Goal: Find contact information: Find contact information

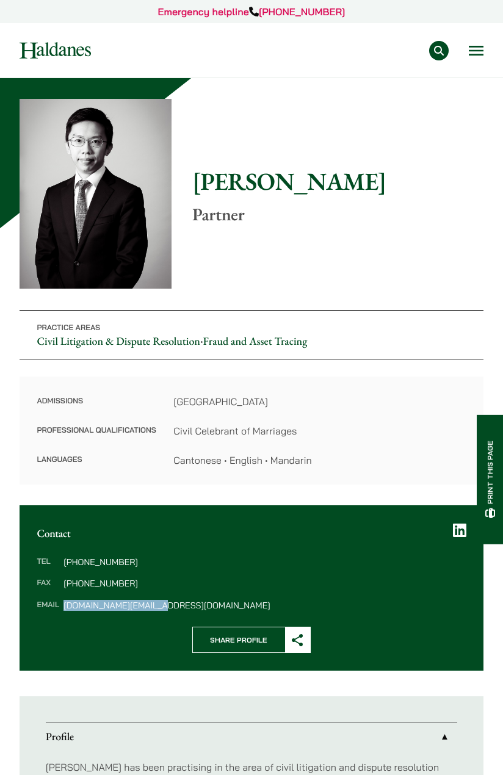
drag, startPoint x: 167, startPoint y: 607, endPoint x: 60, endPoint y: 610, distance: 107.4
click at [60, 610] on div "Tel (852) 2230 2848 Fax (852) 2845 1637 Email henry.ma@haldanes.com" at bounding box center [252, 583] width 464 height 87
copy dl "henry.ma@haldanes.com"
click at [144, 577] on dl "Tel (852) 2230 2848 Fax (852) 2845 1637 Email henry.ma@haldanes.com" at bounding box center [251, 584] width 429 height 52
drag, startPoint x: 134, startPoint y: 562, endPoint x: 45, endPoint y: 563, distance: 89.1
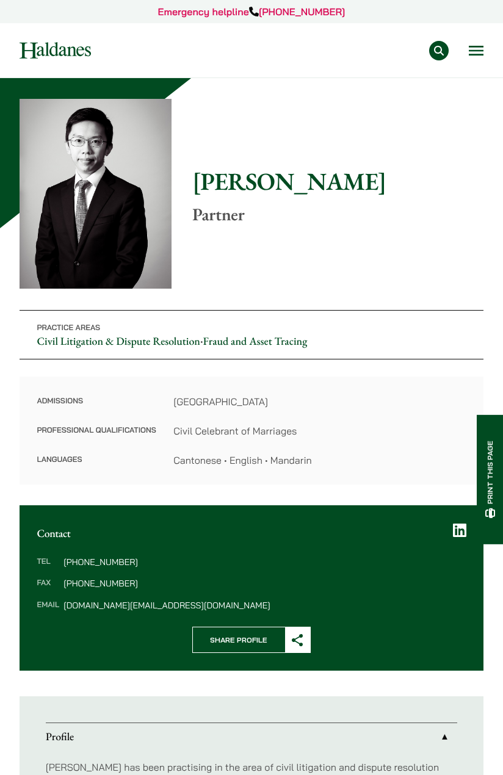
click at [45, 563] on dl "Tel (852) 2230 2848 Fax (852) 2845 1637 Email henry.ma@haldanes.com" at bounding box center [251, 584] width 429 height 52
copy dl "l (852) 2230 2848"
click at [140, 567] on dl "Tel (852) 2230 2848 Fax (852) 2845 1637 Email henry.ma@haldanes.com" at bounding box center [251, 584] width 429 height 52
click at [135, 560] on dd "(852) 2230 2848" at bounding box center [264, 562] width 402 height 9
drag, startPoint x: 135, startPoint y: 560, endPoint x: 64, endPoint y: 566, distance: 71.1
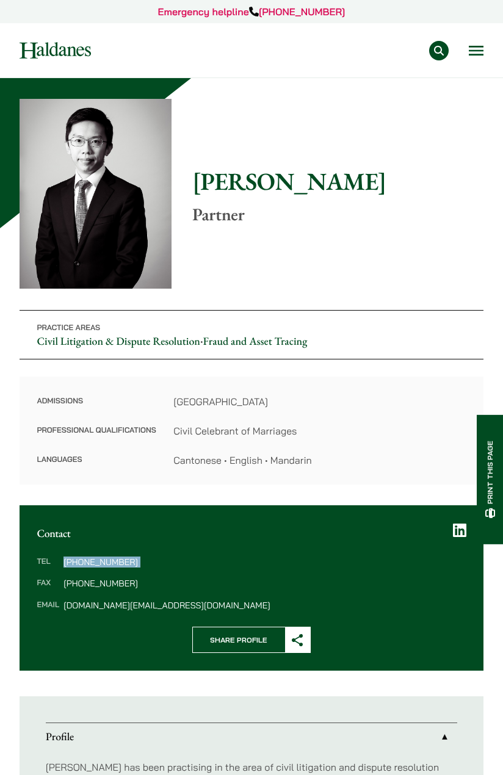
click at [64, 566] on dd "(852) 2230 2848" at bounding box center [264, 562] width 402 height 9
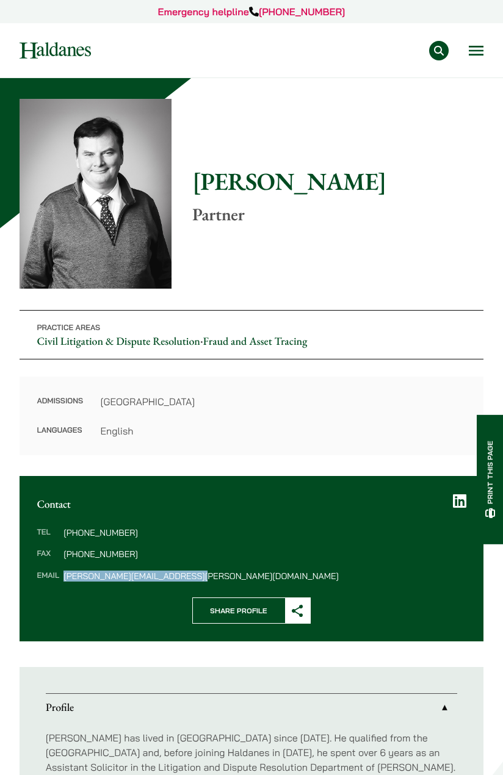
drag, startPoint x: 198, startPoint y: 577, endPoint x: 62, endPoint y: 580, distance: 135.5
click at [62, 580] on div "Tel [PHONE_NUMBER] Fax [PHONE_NUMBER] Email [PERSON_NAME][EMAIL_ADDRESS][PERSON…" at bounding box center [252, 554] width 464 height 87
copy dd "[PERSON_NAME][EMAIL_ADDRESS][PERSON_NAME][DOMAIN_NAME]"
click at [200, 575] on dd "[PERSON_NAME][EMAIL_ADDRESS][PERSON_NAME][DOMAIN_NAME]" at bounding box center [264, 576] width 402 height 9
drag, startPoint x: 200, startPoint y: 575, endPoint x: 59, endPoint y: 577, distance: 141.6
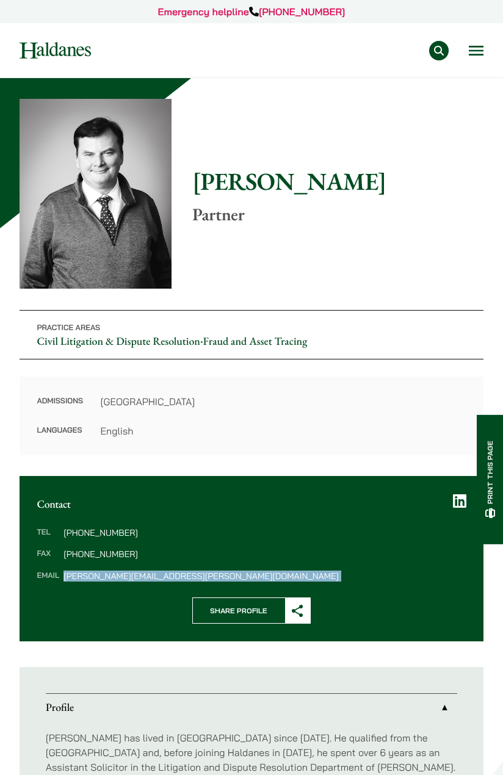
click at [59, 577] on dl "Tel [PHONE_NUMBER] Fax [PHONE_NUMBER] Email [PERSON_NAME][EMAIL_ADDRESS][PERSON…" at bounding box center [251, 554] width 429 height 52
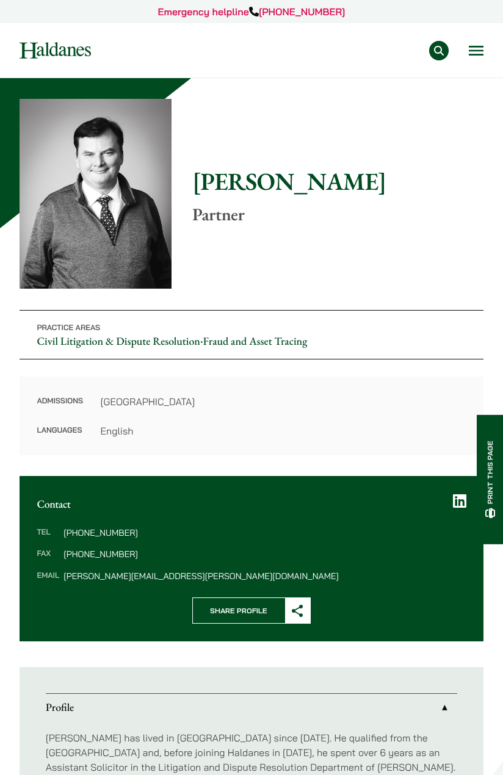
click at [175, 546] on dl "Tel [PHONE_NUMBER] Fax [PHONE_NUMBER] Email [PERSON_NAME][EMAIL_ADDRESS][PERSON…" at bounding box center [251, 554] width 429 height 52
